Goal: Task Accomplishment & Management: Use online tool/utility

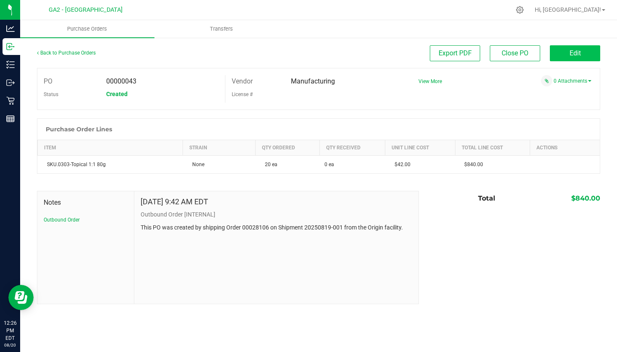
click at [562, 54] on button "Edit" at bounding box center [575, 53] width 50 height 16
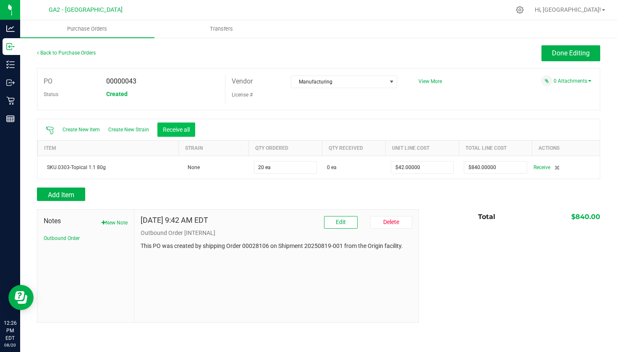
click at [173, 128] on button "Receive all" at bounding box center [176, 129] width 38 height 14
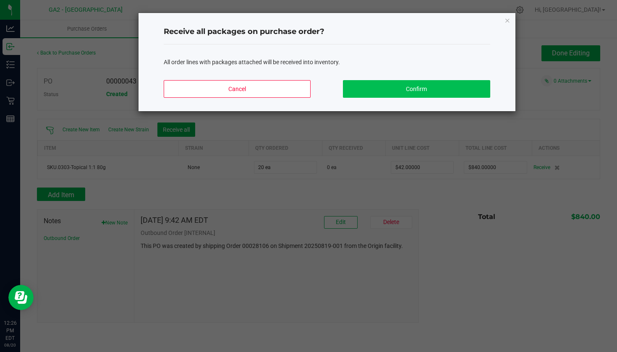
click at [407, 92] on button "Confirm" at bounding box center [416, 89] width 147 height 18
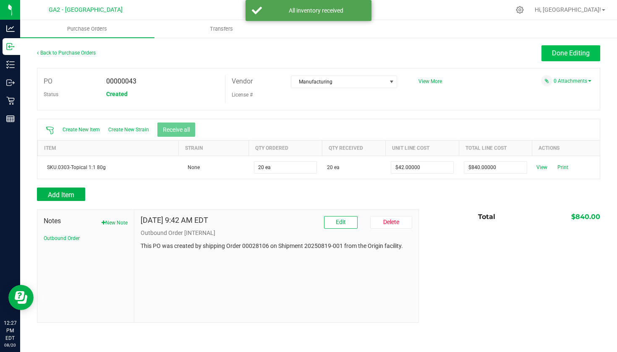
click at [587, 46] on button "Done Editing" at bounding box center [570, 53] width 59 height 16
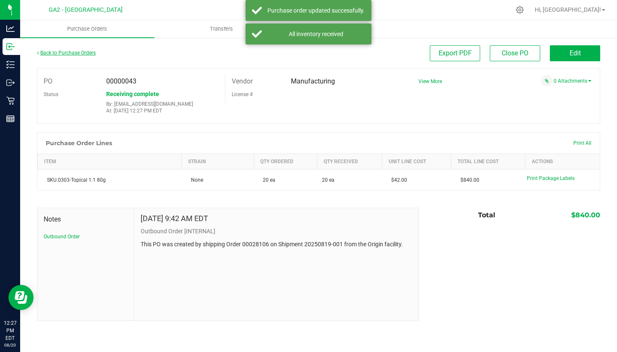
click at [67, 54] on link "Back to Purchase Orders" at bounding box center [66, 53] width 59 height 6
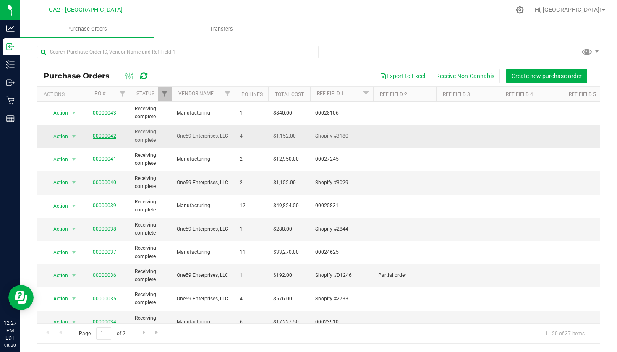
click at [101, 134] on link "00000042" at bounding box center [104, 136] width 23 height 6
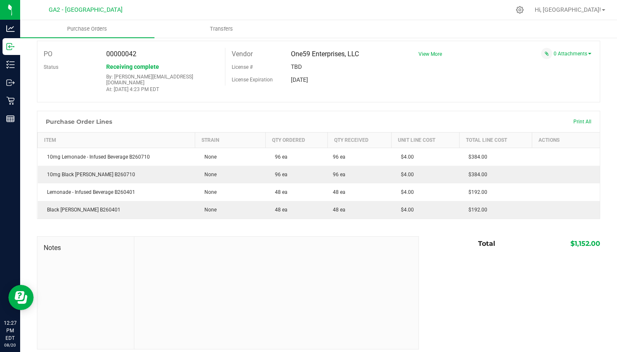
scroll to position [27, 0]
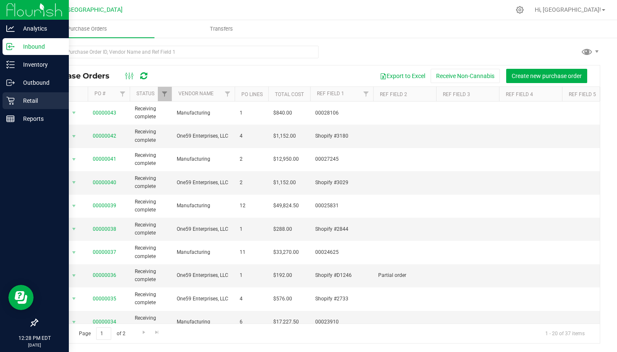
click at [44, 103] on p "Retail" at bounding box center [40, 101] width 50 height 10
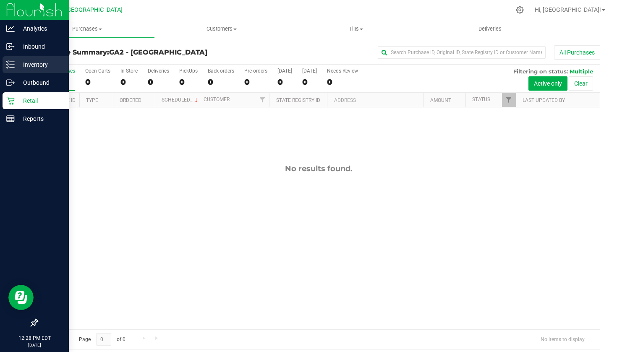
click at [39, 68] on p "Inventory" at bounding box center [40, 65] width 50 height 10
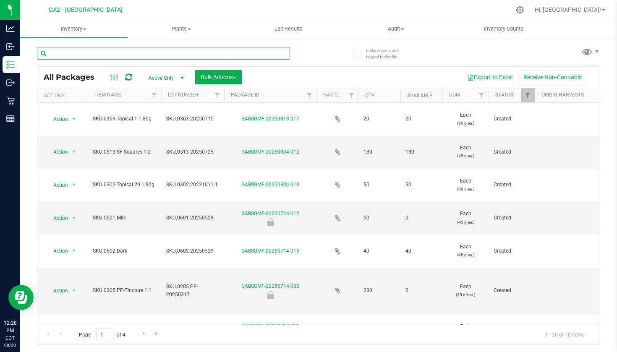
click at [127, 52] on input "text" at bounding box center [163, 53] width 253 height 13
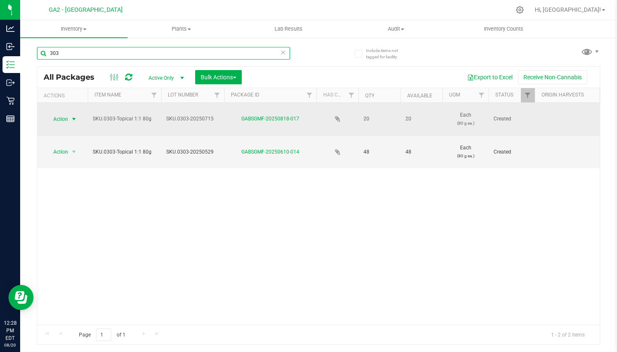
type input "303"
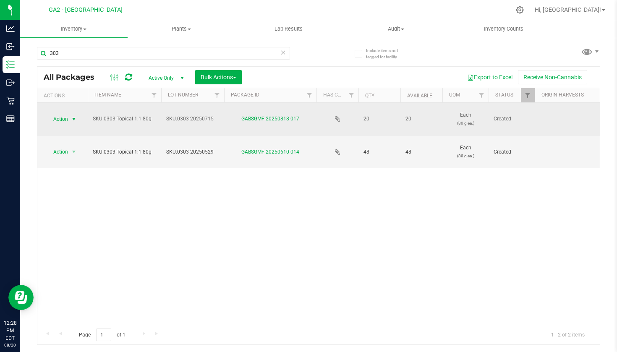
click at [61, 117] on span "Action" at bounding box center [57, 119] width 23 height 12
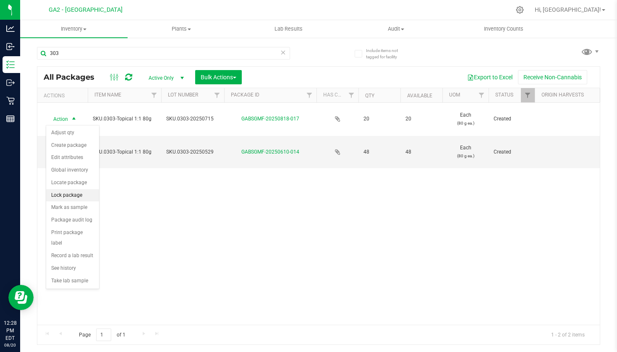
click at [70, 198] on li "Lock package" at bounding box center [72, 195] width 53 height 13
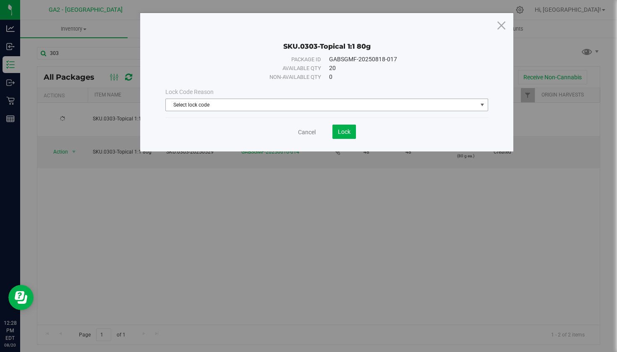
click at [280, 106] on span "Select lock code" at bounding box center [321, 105] width 311 height 12
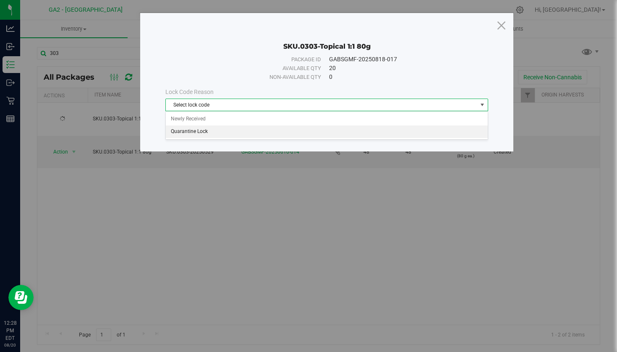
click at [260, 129] on li "Quarantine Lock" at bounding box center [327, 131] width 322 height 13
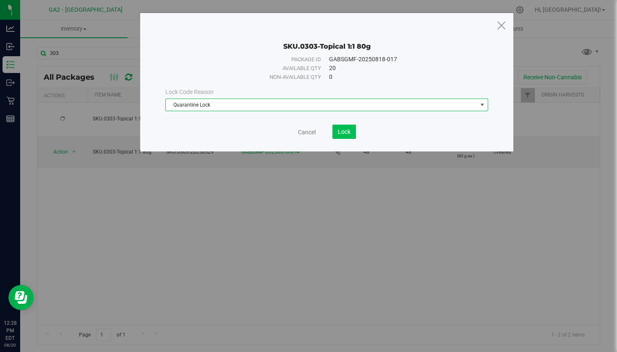
click at [351, 129] on button "Lock" at bounding box center [343, 132] width 23 height 14
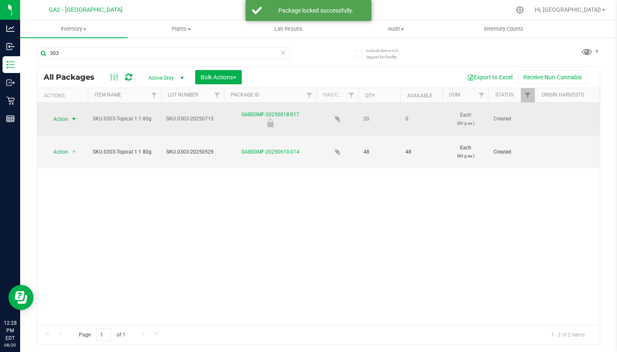
click at [57, 117] on span "Action" at bounding box center [57, 119] width 23 height 12
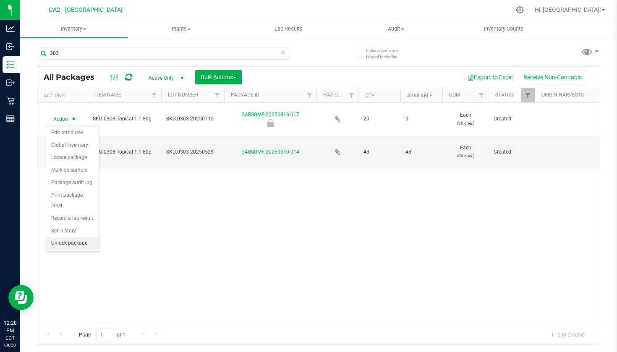
click at [82, 237] on li "Unlock package" at bounding box center [72, 243] width 53 height 13
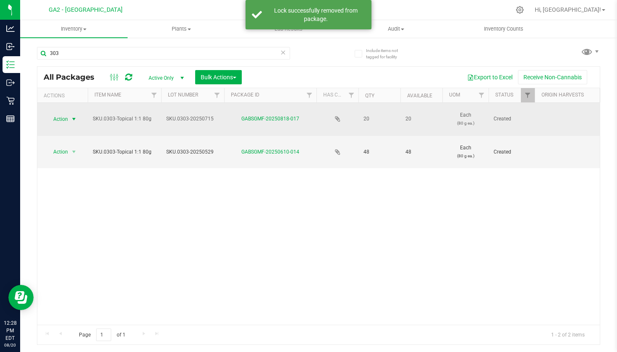
click at [65, 120] on span "Action" at bounding box center [57, 119] width 23 height 12
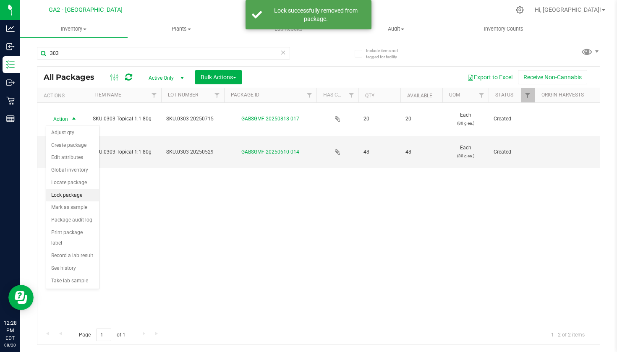
click at [83, 195] on li "Lock package" at bounding box center [72, 195] width 53 height 13
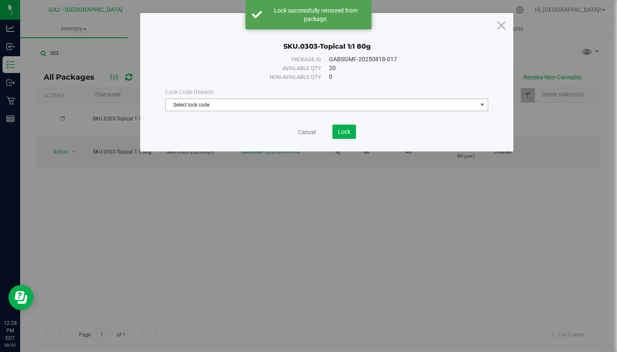
click at [292, 101] on span "Select lock code" at bounding box center [321, 105] width 311 height 12
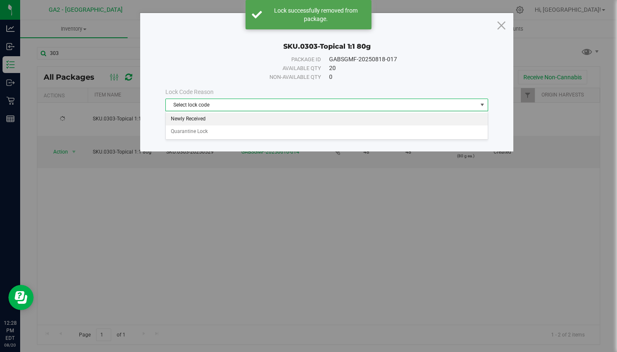
click at [254, 116] on li "Newly Received" at bounding box center [327, 119] width 322 height 13
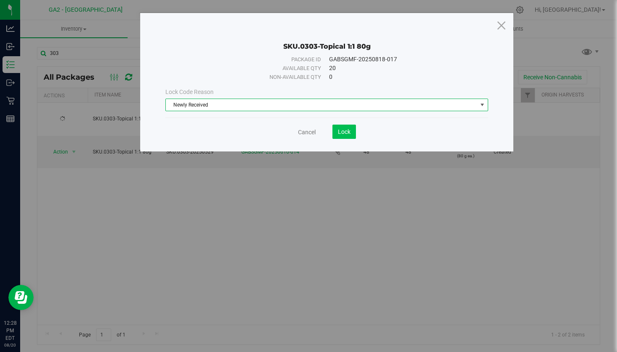
click at [344, 130] on span "Lock" at bounding box center [344, 131] width 13 height 7
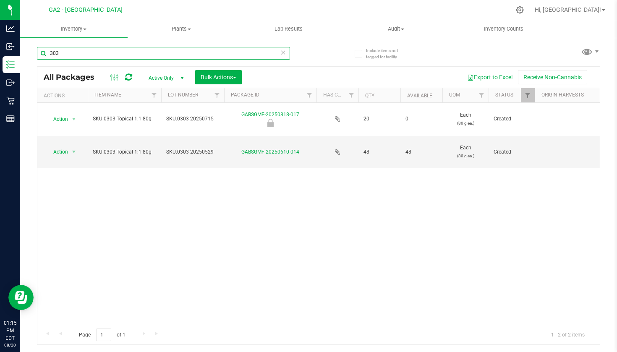
click at [78, 49] on input "303" at bounding box center [163, 53] width 253 height 13
click at [79, 50] on input "303" at bounding box center [163, 53] width 253 height 13
click at [66, 52] on input "303" at bounding box center [163, 53] width 253 height 13
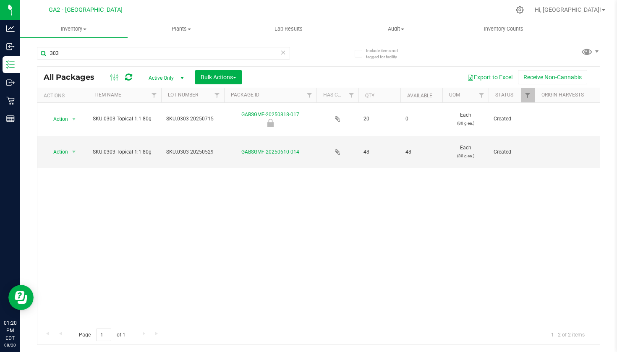
click at [284, 54] on icon at bounding box center [283, 52] width 6 height 10
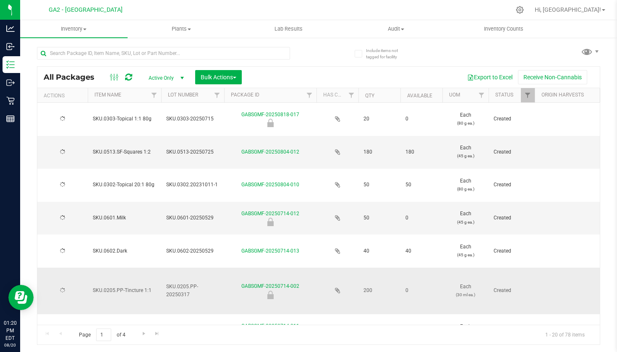
type input "[DATE]"
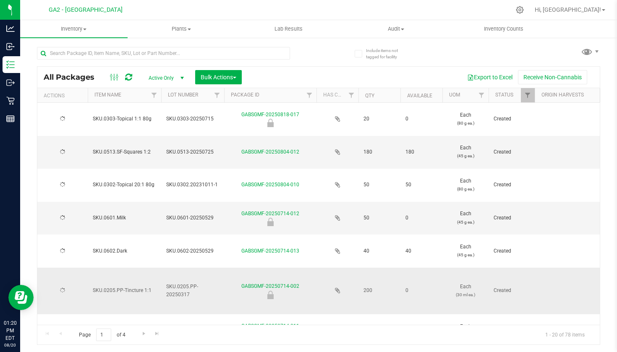
type input "[DATE]"
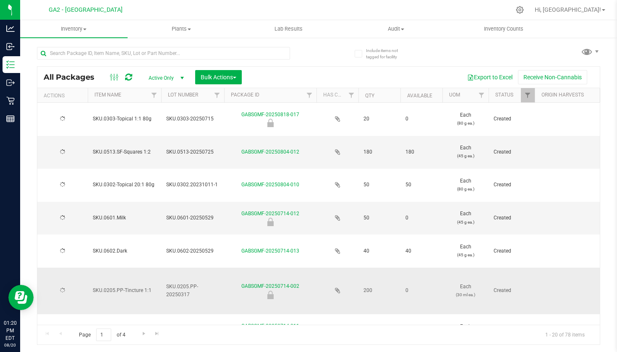
type input "[DATE]"
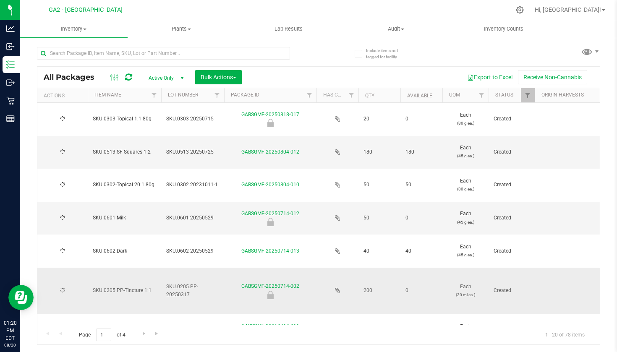
type input "[DATE]"
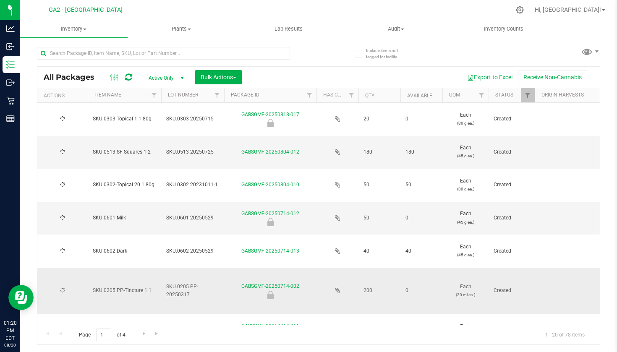
type input "[DATE]"
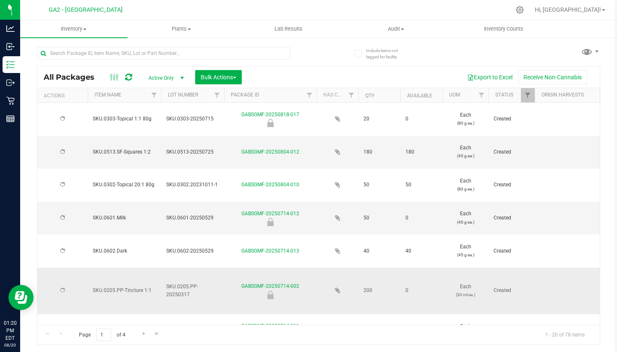
type input "[DATE]"
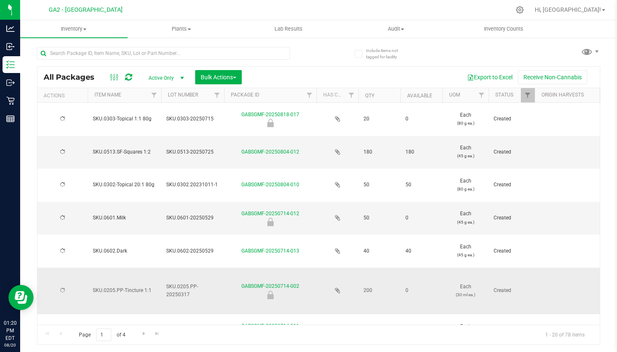
type input "[DATE]"
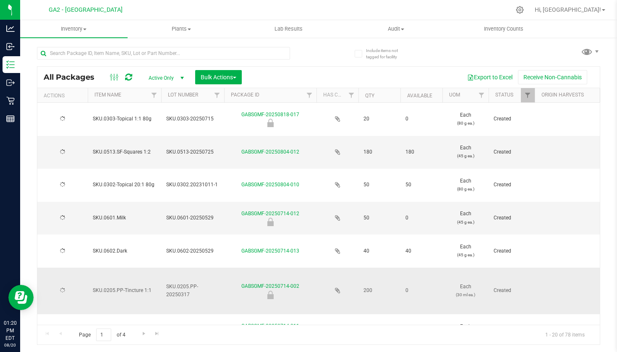
type input "[DATE]"
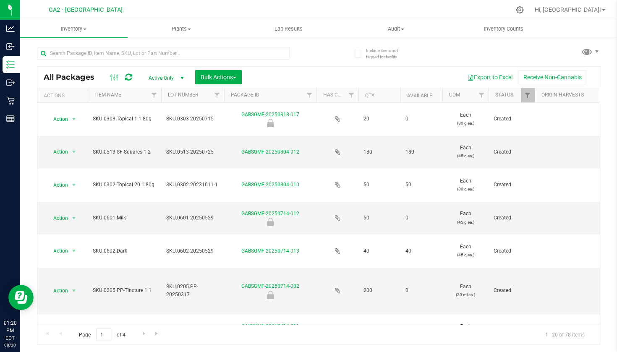
click at [294, 69] on div "All Packages Active Only Active Only Lab Samples Locked All Bulk Actions Add to…" at bounding box center [318, 77] width 562 height 21
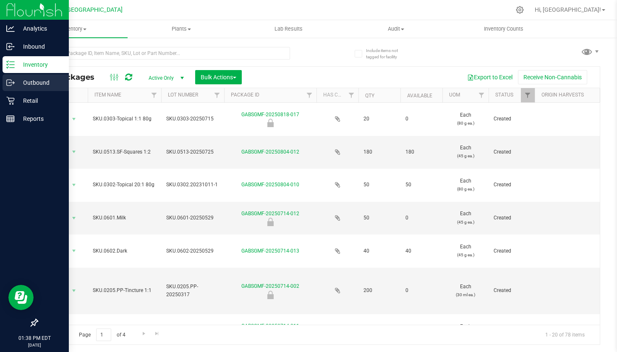
click at [23, 79] on p "Outbound" at bounding box center [40, 83] width 50 height 10
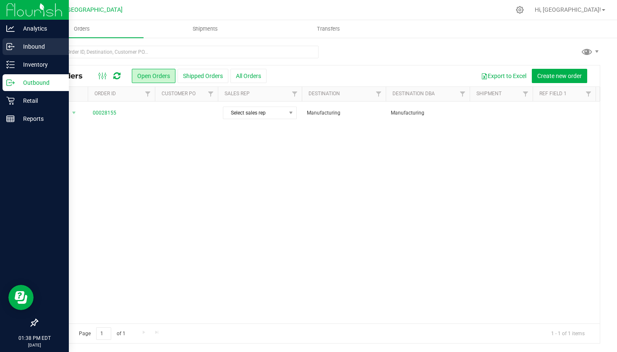
click at [36, 50] on p "Inbound" at bounding box center [40, 47] width 50 height 10
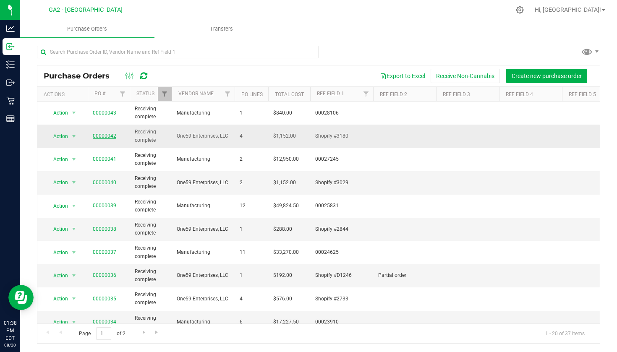
click at [102, 133] on link "00000042" at bounding box center [104, 136] width 23 height 6
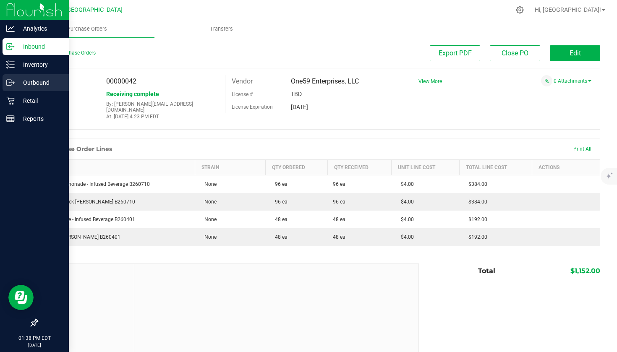
click at [25, 84] on p "Outbound" at bounding box center [40, 83] width 50 height 10
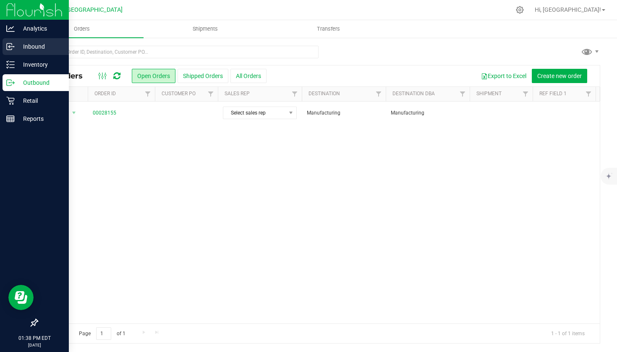
click at [18, 42] on p "Inbound" at bounding box center [40, 47] width 50 height 10
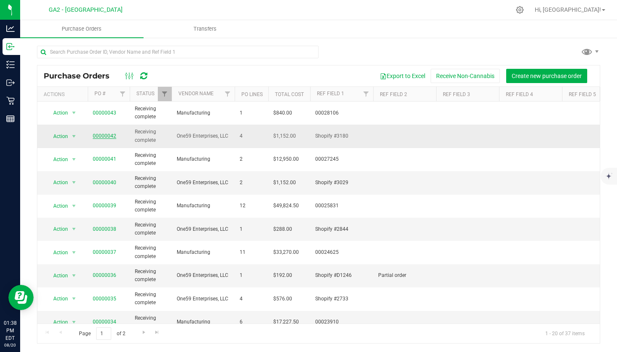
click at [106, 137] on link "00000042" at bounding box center [104, 136] width 23 height 6
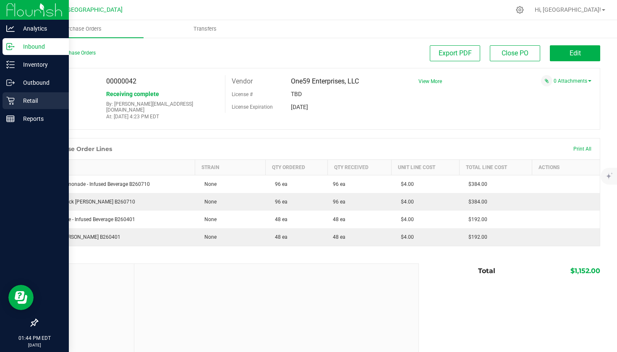
click at [23, 103] on p "Retail" at bounding box center [40, 101] width 50 height 10
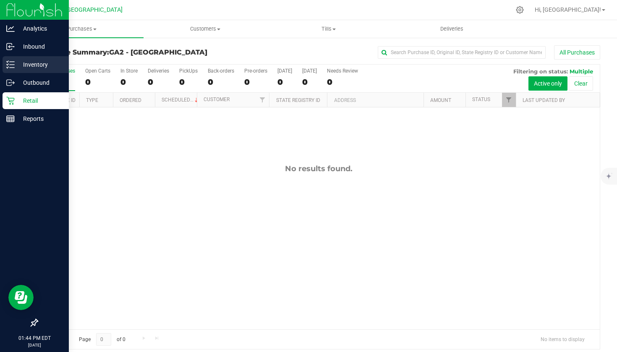
click at [42, 64] on p "Inventory" at bounding box center [40, 65] width 50 height 10
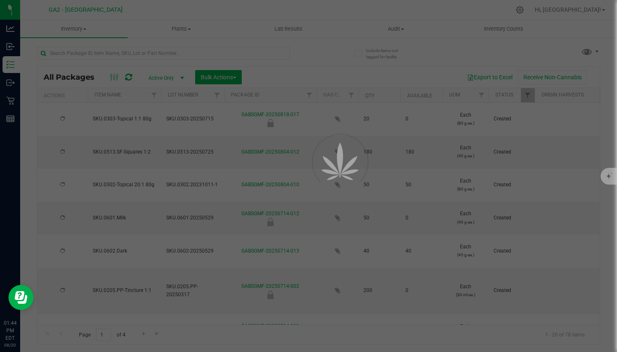
type input "[DATE]"
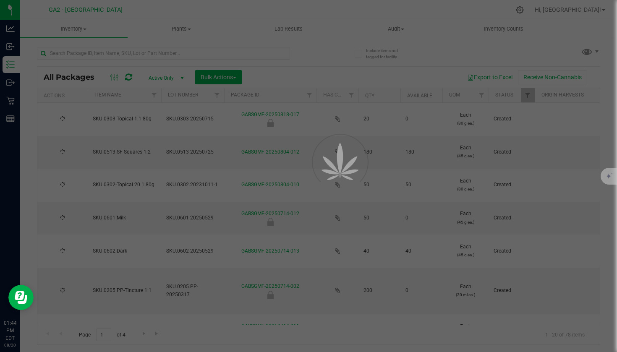
type input "[DATE]"
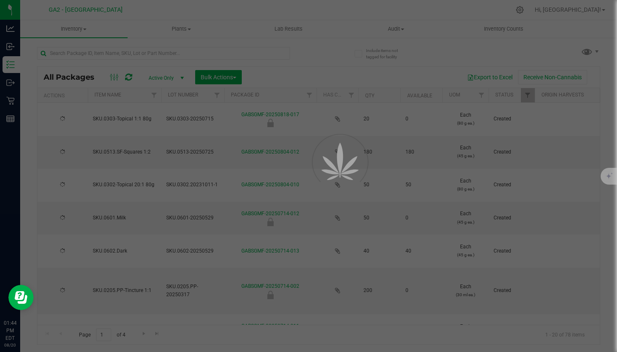
type input "[DATE]"
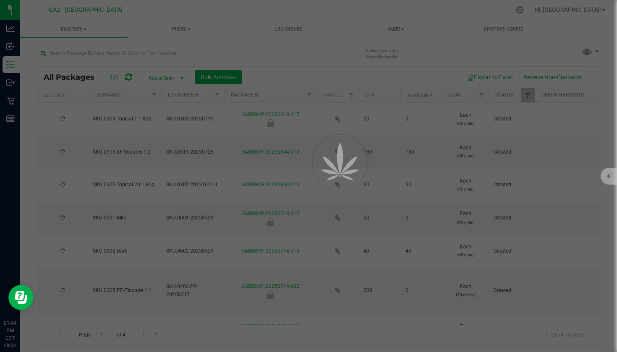
type input "[DATE]"
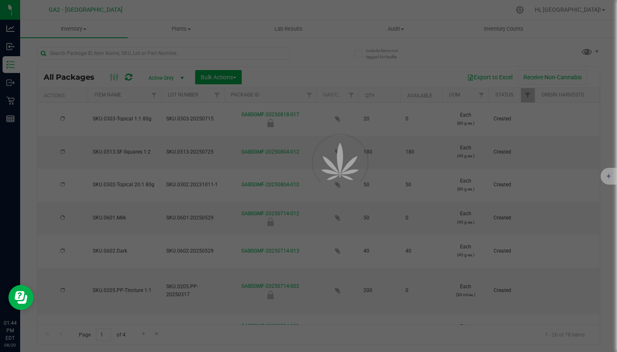
type input "[DATE]"
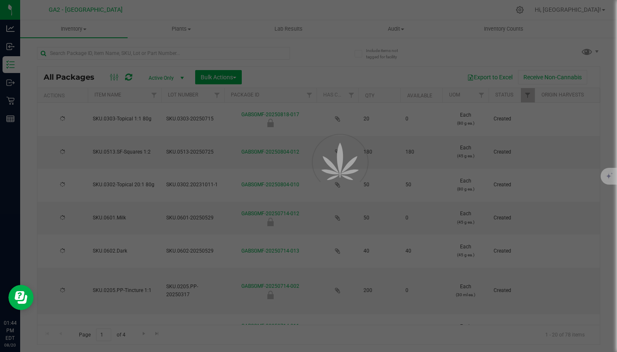
type input "[DATE]"
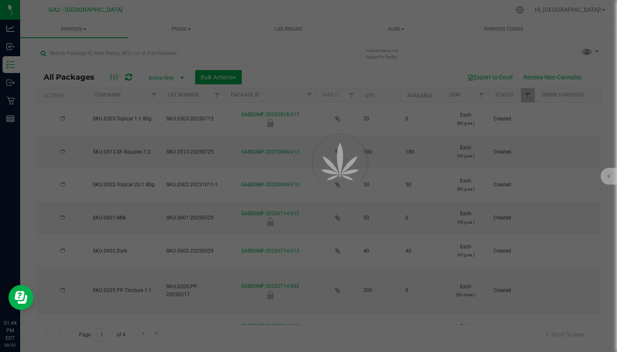
type input "[DATE]"
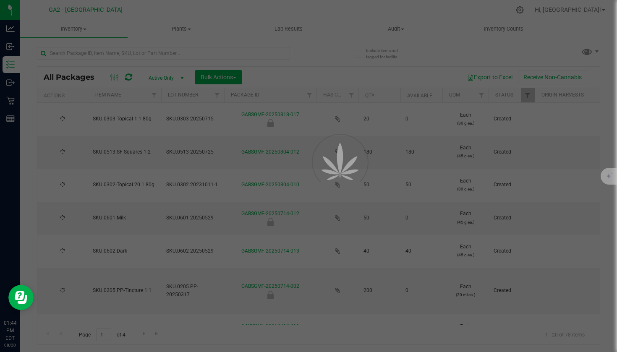
type input "[DATE]"
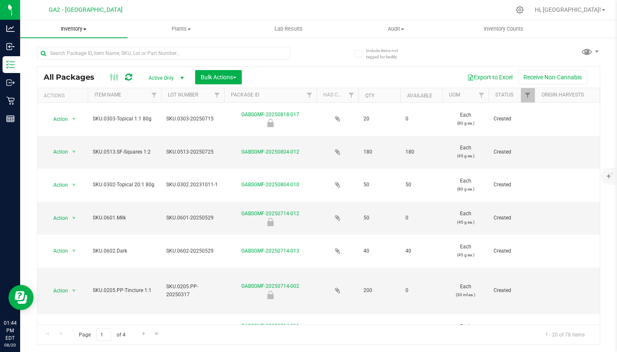
click at [81, 34] on uib-tab-heading "Inventory All packages All inventory Waste log Create inventory" at bounding box center [73, 29] width 107 height 18
click at [82, 50] on li "All packages" at bounding box center [73, 51] width 107 height 10
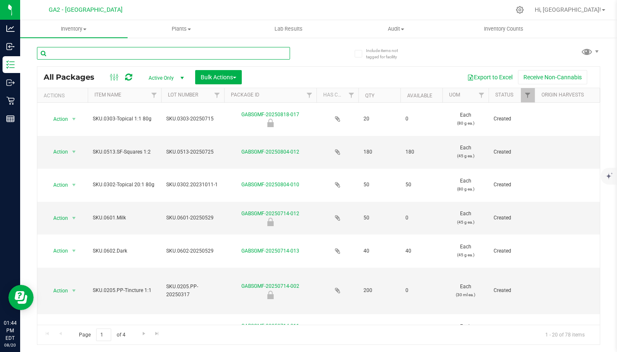
click at [117, 48] on input "text" at bounding box center [163, 53] width 253 height 13
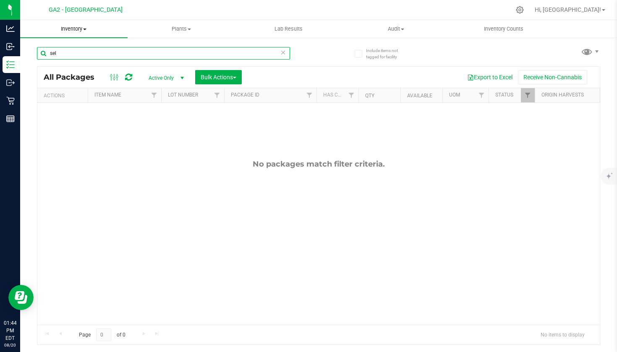
type input "sel"
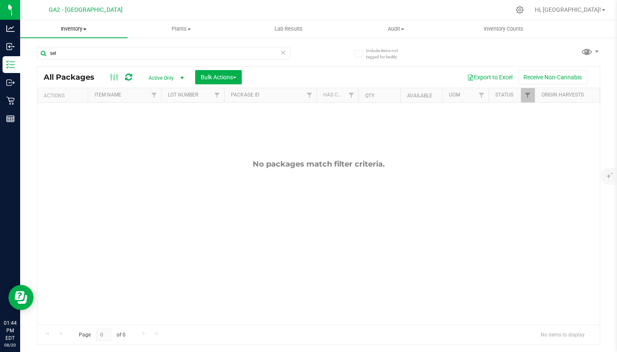
click at [82, 26] on span "Inventory" at bounding box center [73, 29] width 107 height 8
click at [77, 56] on li "All inventory" at bounding box center [73, 61] width 107 height 10
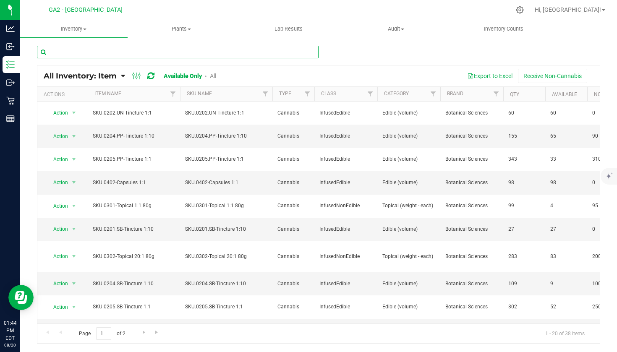
click at [95, 51] on input "text" at bounding box center [177, 52] width 281 height 13
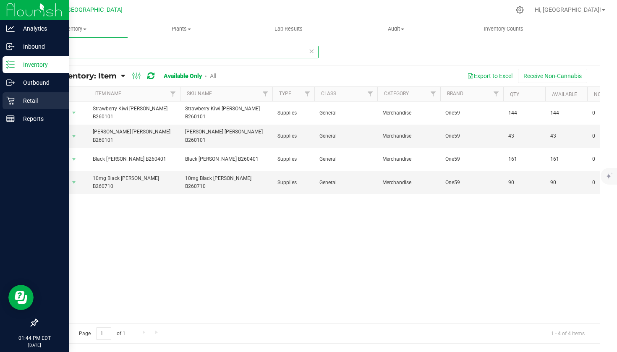
type input "sel"
click at [42, 99] on p "Retail" at bounding box center [40, 101] width 50 height 10
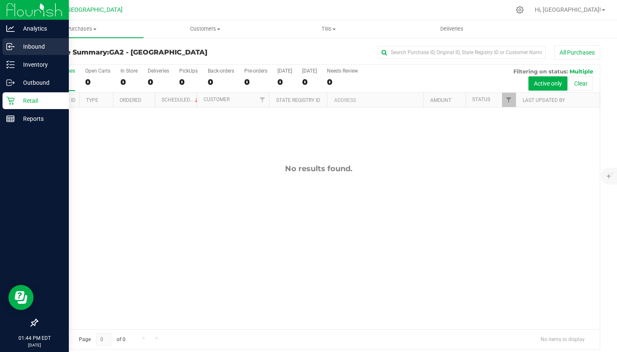
click at [30, 42] on p "Inbound" at bounding box center [40, 47] width 50 height 10
